Goal: Submit feedback/report problem

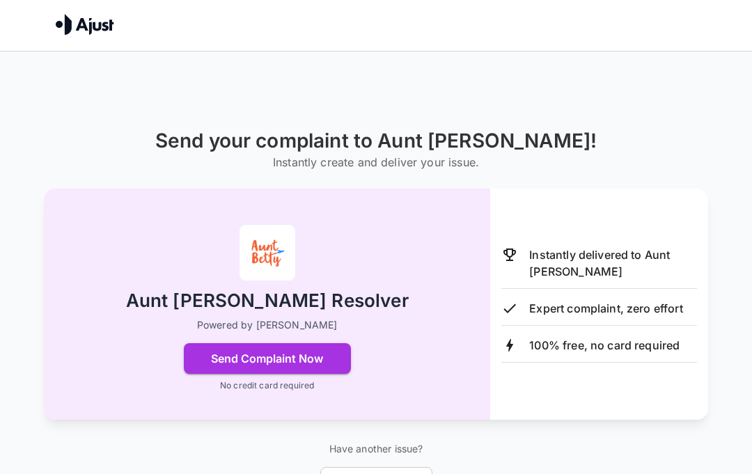
click at [317, 359] on button "Send Complaint Now" at bounding box center [267, 358] width 167 height 31
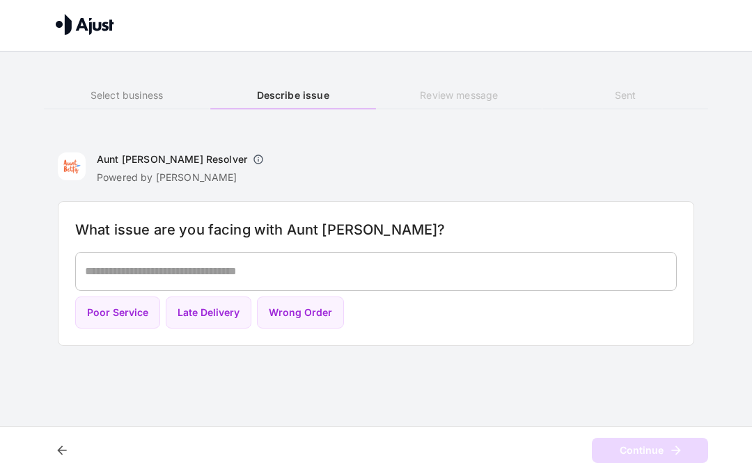
click at [115, 304] on button "Poor Service" at bounding box center [117, 313] width 85 height 33
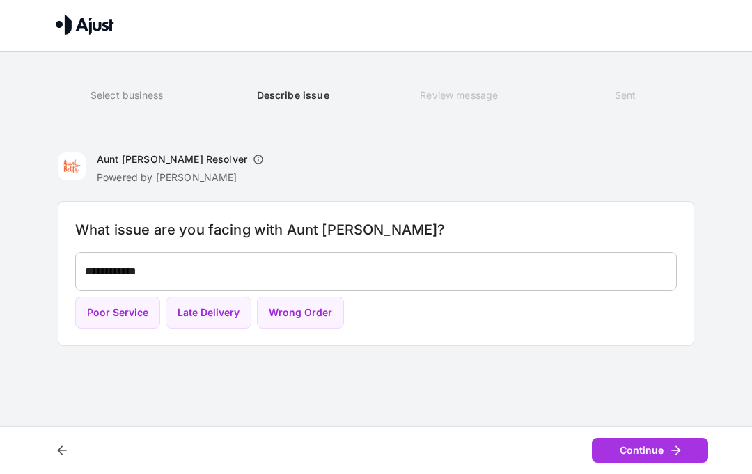
type textarea "**********"
click at [650, 451] on button "Continue" at bounding box center [650, 451] width 116 height 26
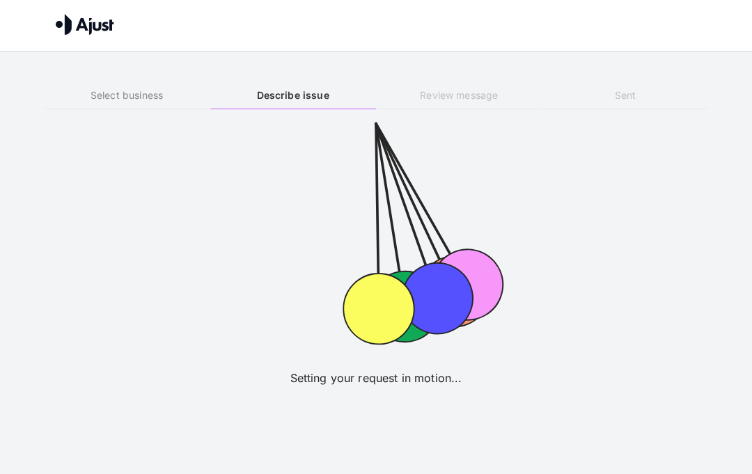
click at [404, 320] on icon at bounding box center [437, 298] width 88 height 88
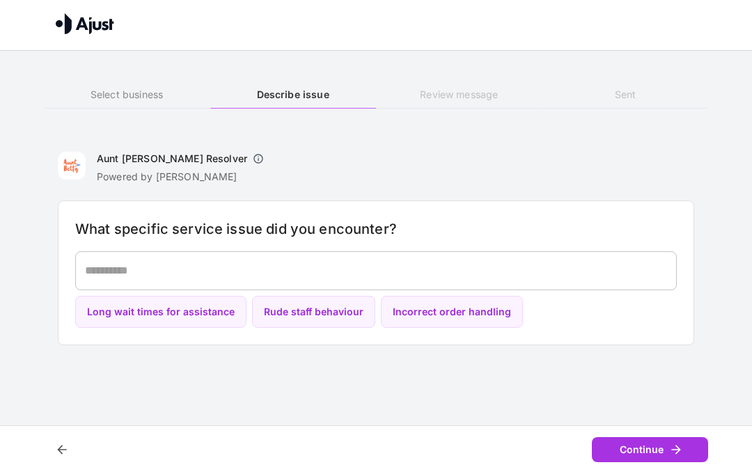
click at [484, 308] on button "Incorrect order handling" at bounding box center [452, 313] width 142 height 33
click at [639, 448] on button "Continue" at bounding box center [650, 451] width 116 height 26
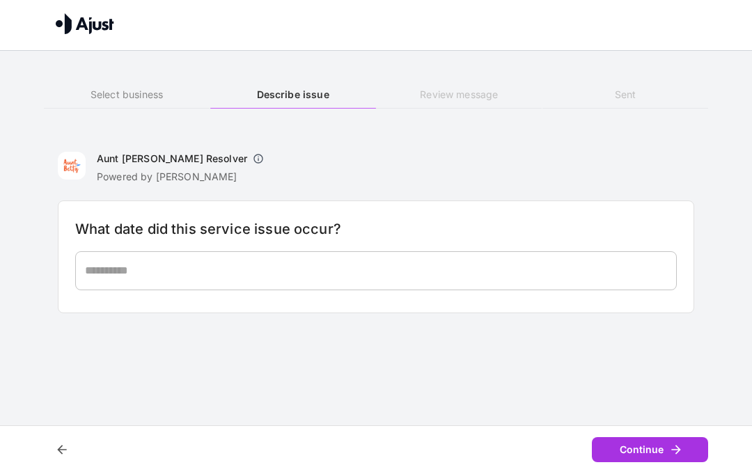
click at [120, 269] on textarea at bounding box center [376, 271] width 582 height 16
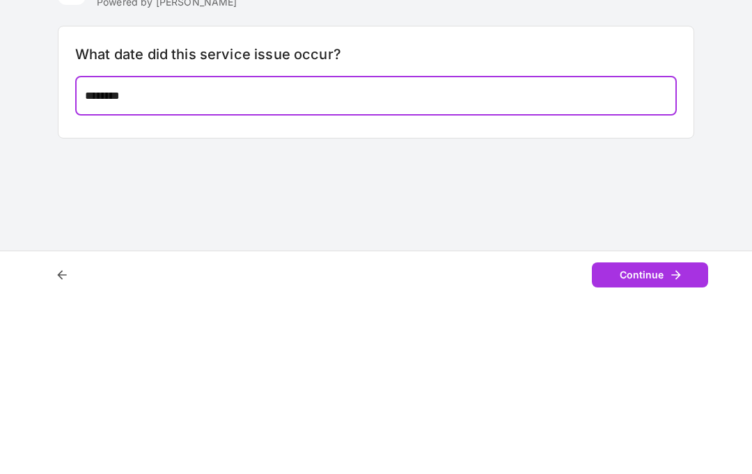
type textarea "********"
click at [652, 149] on div "Aunt [PERSON_NAME] Resolver Powered by [PERSON_NAME] What date did this service…" at bounding box center [376, 231] width 664 height 194
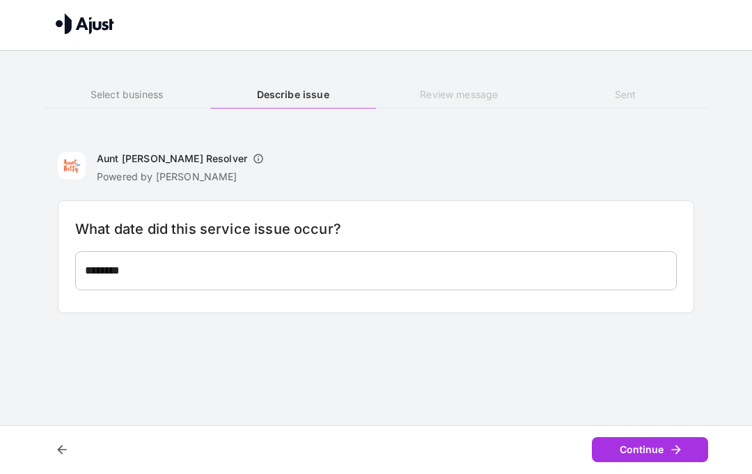
click at [636, 447] on button "Continue" at bounding box center [650, 451] width 116 height 26
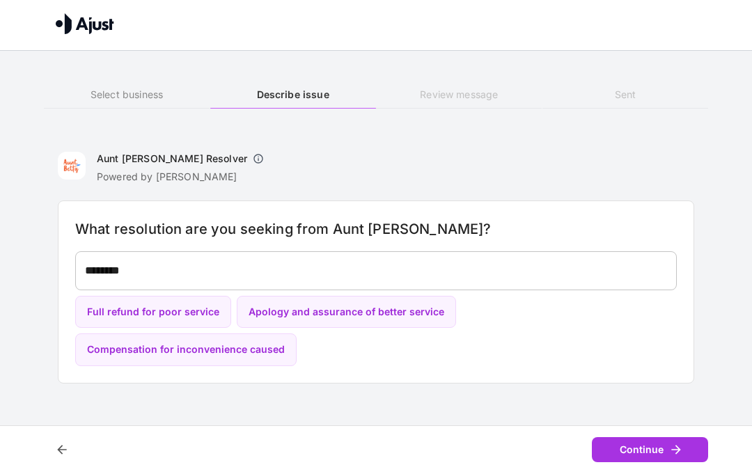
click at [297, 334] on button "Compensation for inconvenience caused" at bounding box center [185, 350] width 221 height 33
click at [651, 448] on button "Continue" at bounding box center [650, 451] width 116 height 26
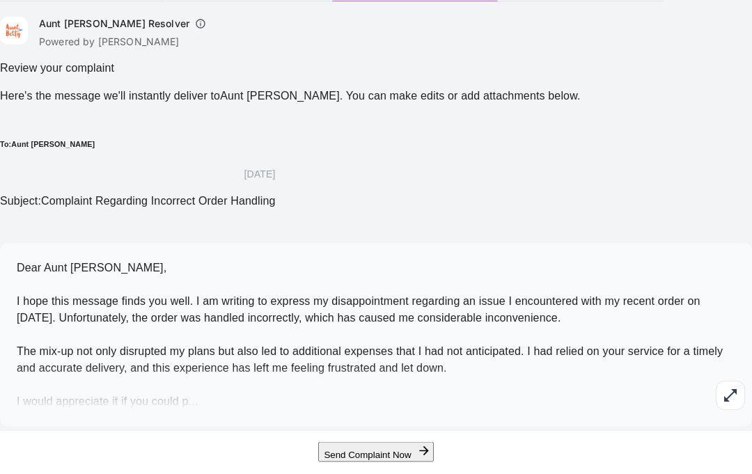
scroll to position [98, 0]
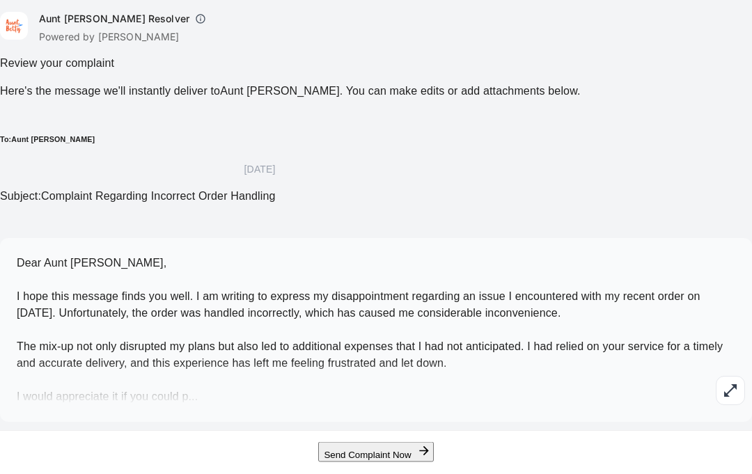
click at [203, 450] on button "Upload Attachment" at bounding box center [138, 454] width 129 height 27
